Goal: Navigation & Orientation: Find specific page/section

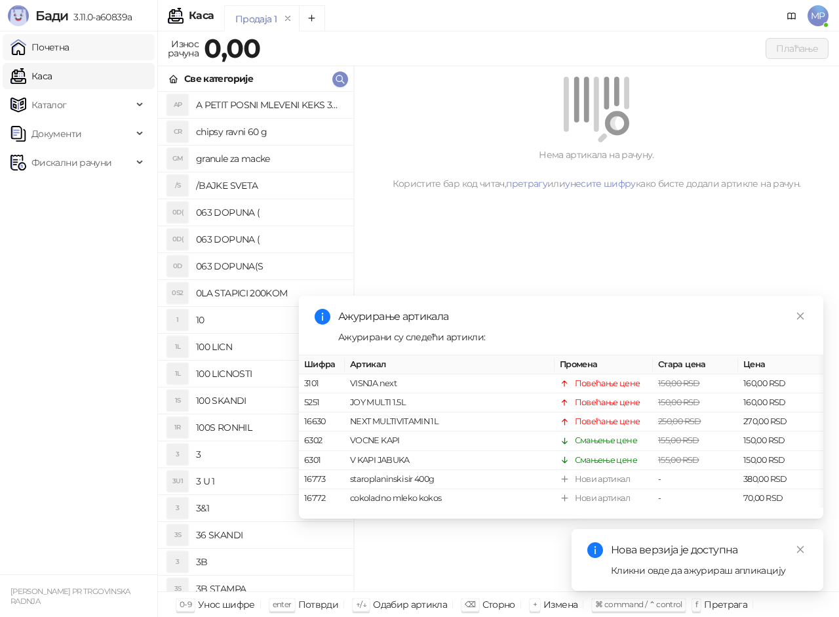
click at [49, 45] on link "Почетна" at bounding box center [39, 47] width 59 height 26
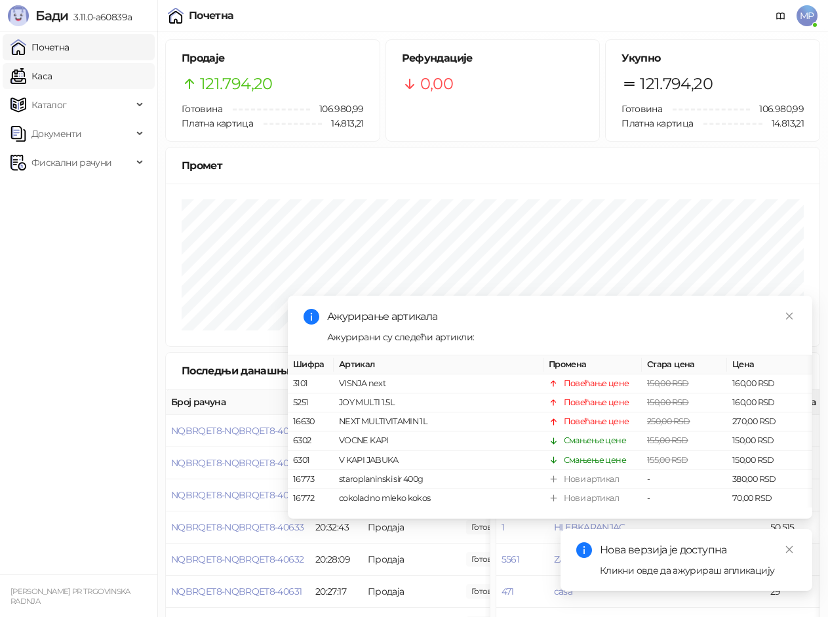
click at [49, 83] on link "Каса" at bounding box center [30, 76] width 41 height 26
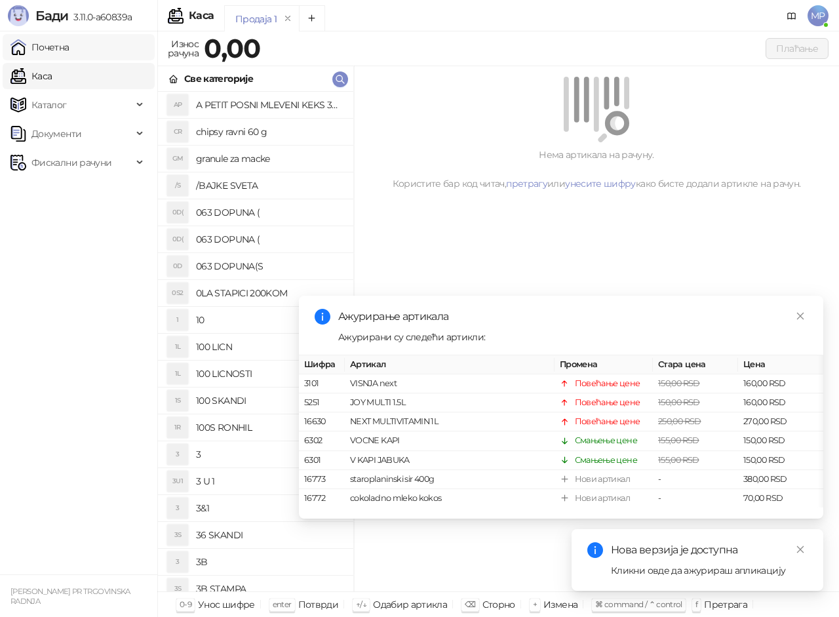
click at [45, 47] on link "Почетна" at bounding box center [39, 47] width 59 height 26
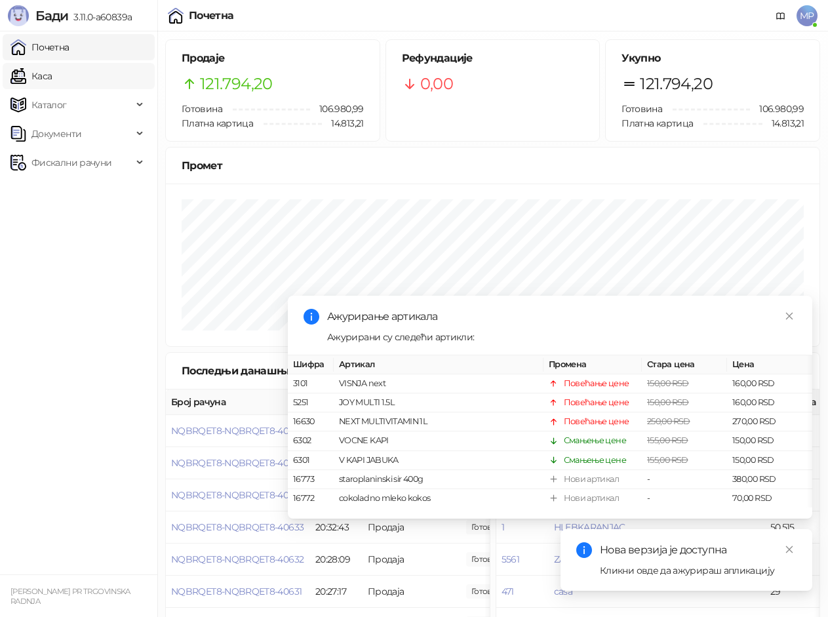
click at [41, 71] on link "Каса" at bounding box center [30, 76] width 41 height 26
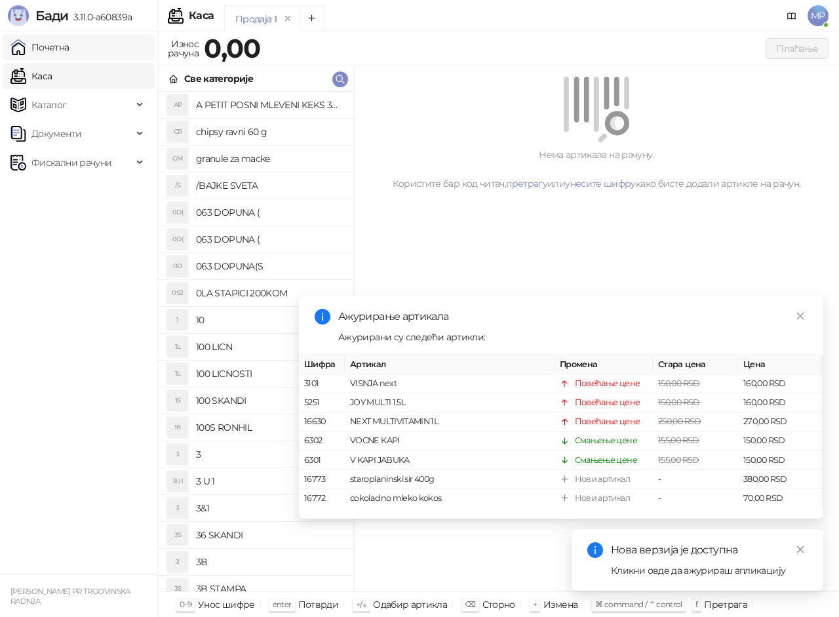
click at [45, 49] on link "Почетна" at bounding box center [39, 47] width 59 height 26
